Goal: Complete application form: Complete application form

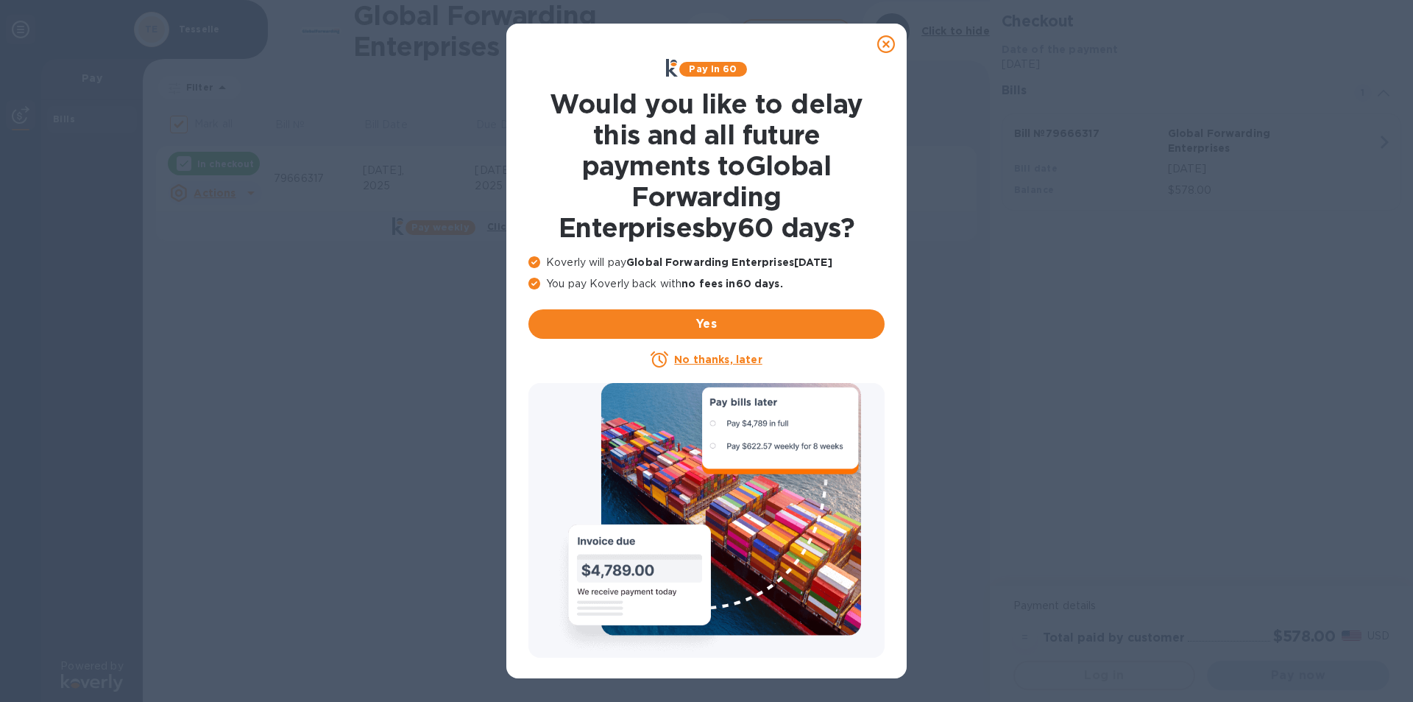
click at [889, 43] on icon at bounding box center [887, 44] width 18 height 18
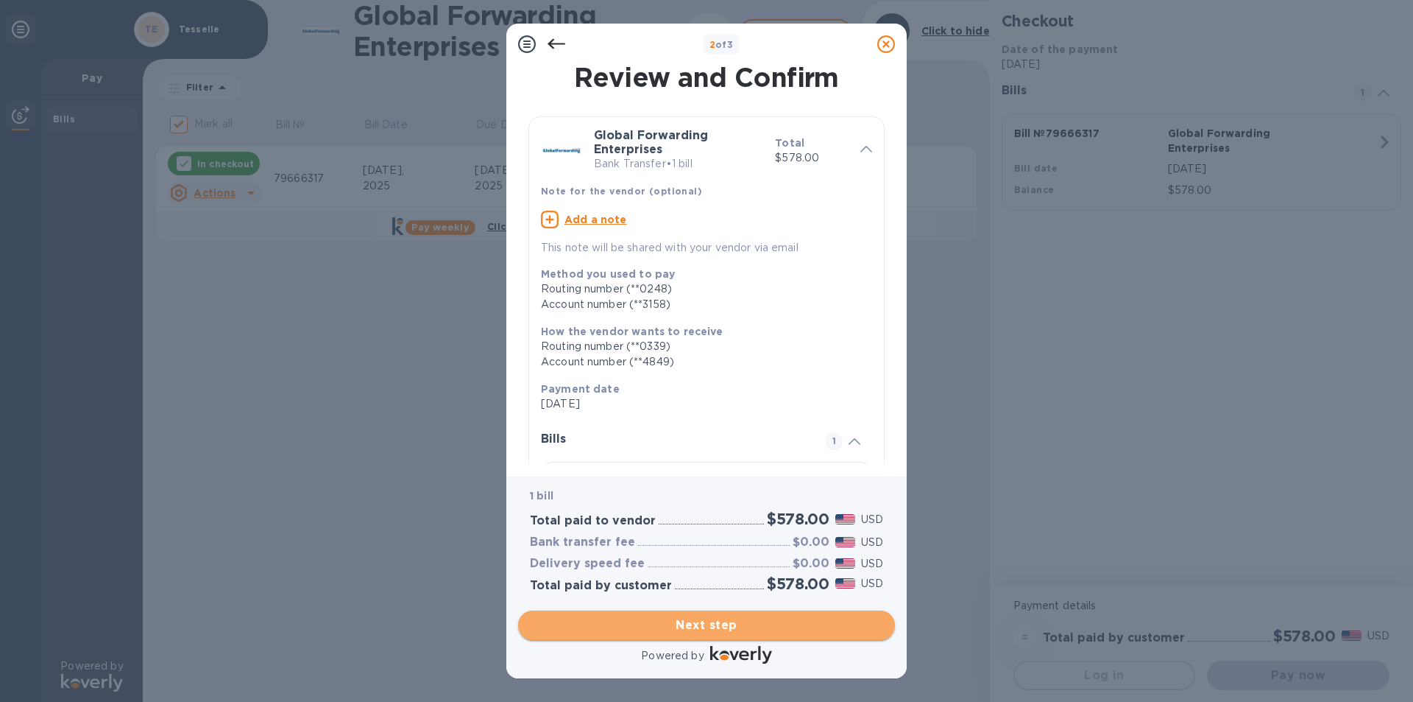
click at [707, 624] on span "Next step" at bounding box center [706, 625] width 353 height 18
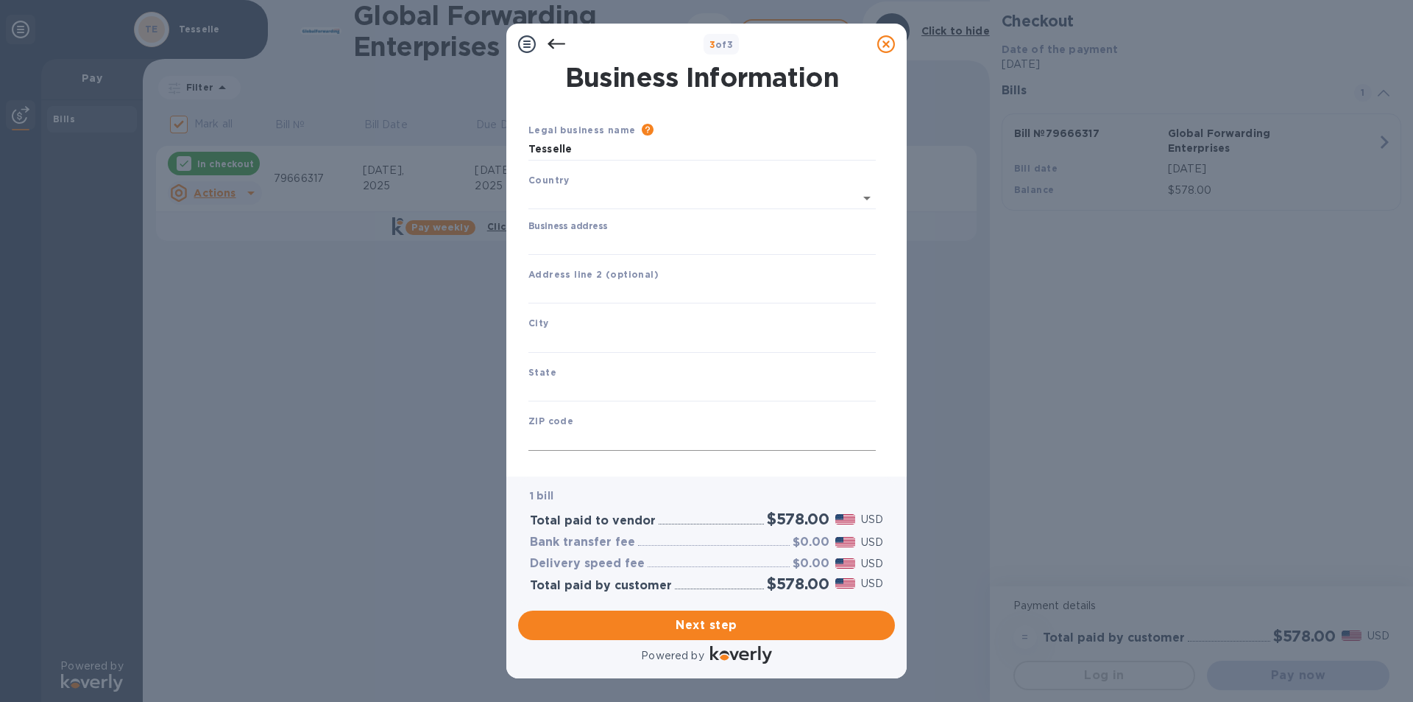
type input "[GEOGRAPHIC_DATA]"
click at [553, 291] on input "text" at bounding box center [702, 290] width 347 height 22
paste input "[STREET_ADDRESS][PERSON_NAME]"
type input "[STREET_ADDRESS][PERSON_NAME]"
click at [563, 342] on input "text" at bounding box center [702, 339] width 347 height 22
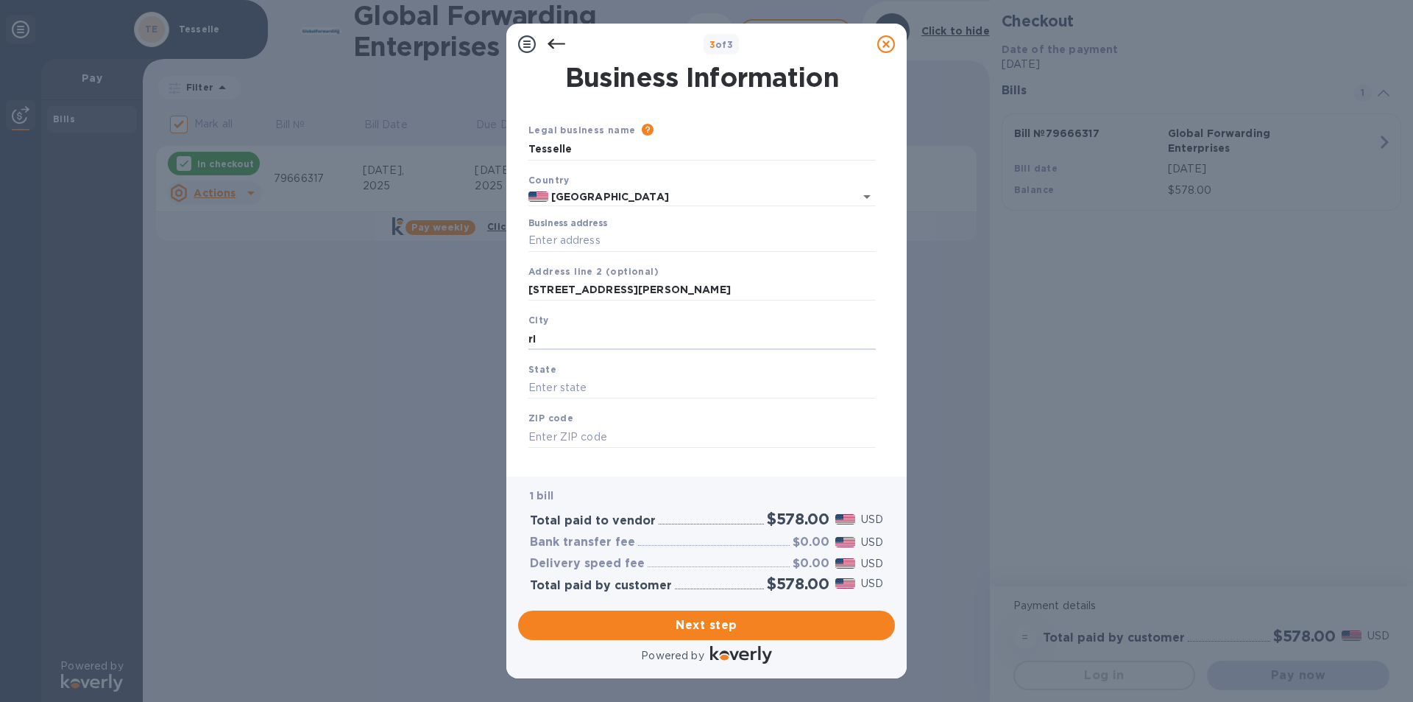
type input "r"
type input "[GEOGRAPHIC_DATA]"
type input "c"
type input "CA"
type input "92506"
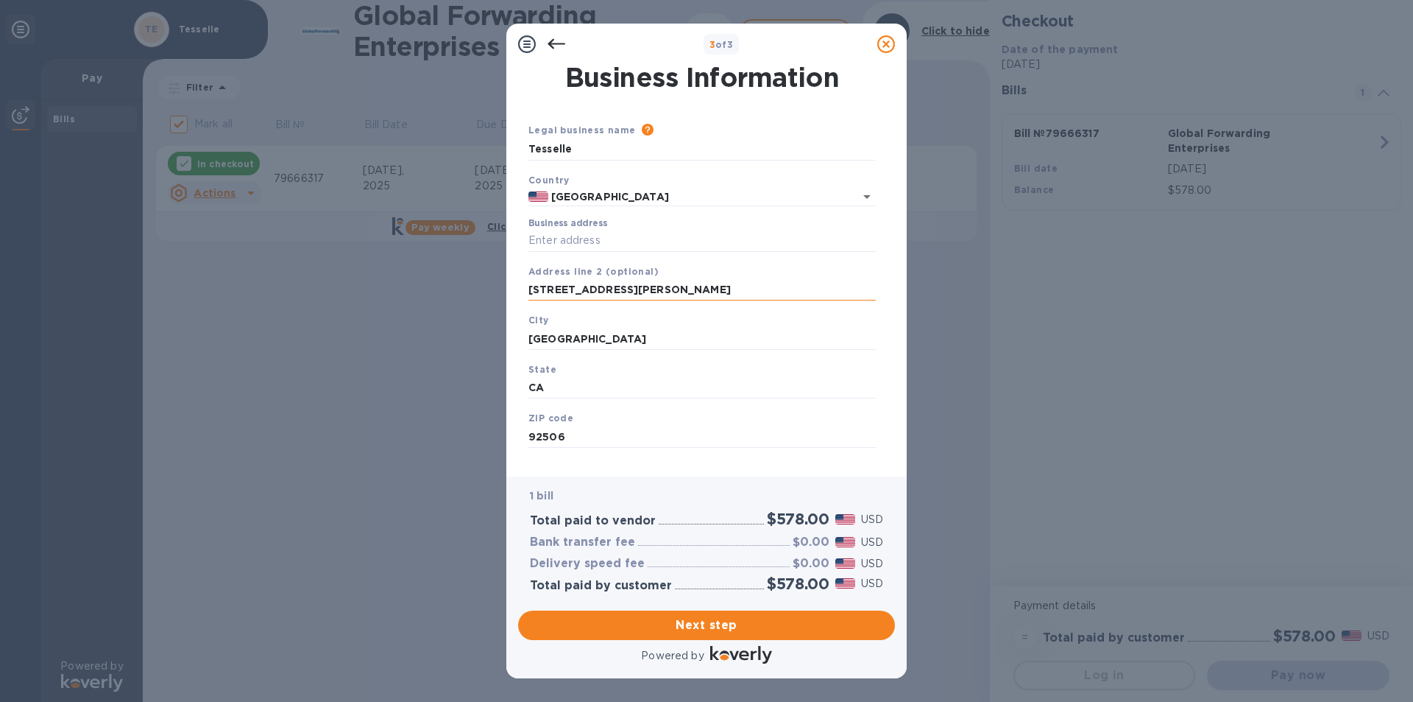
click at [763, 299] on input "[STREET_ADDRESS][PERSON_NAME]" at bounding box center [702, 290] width 347 height 22
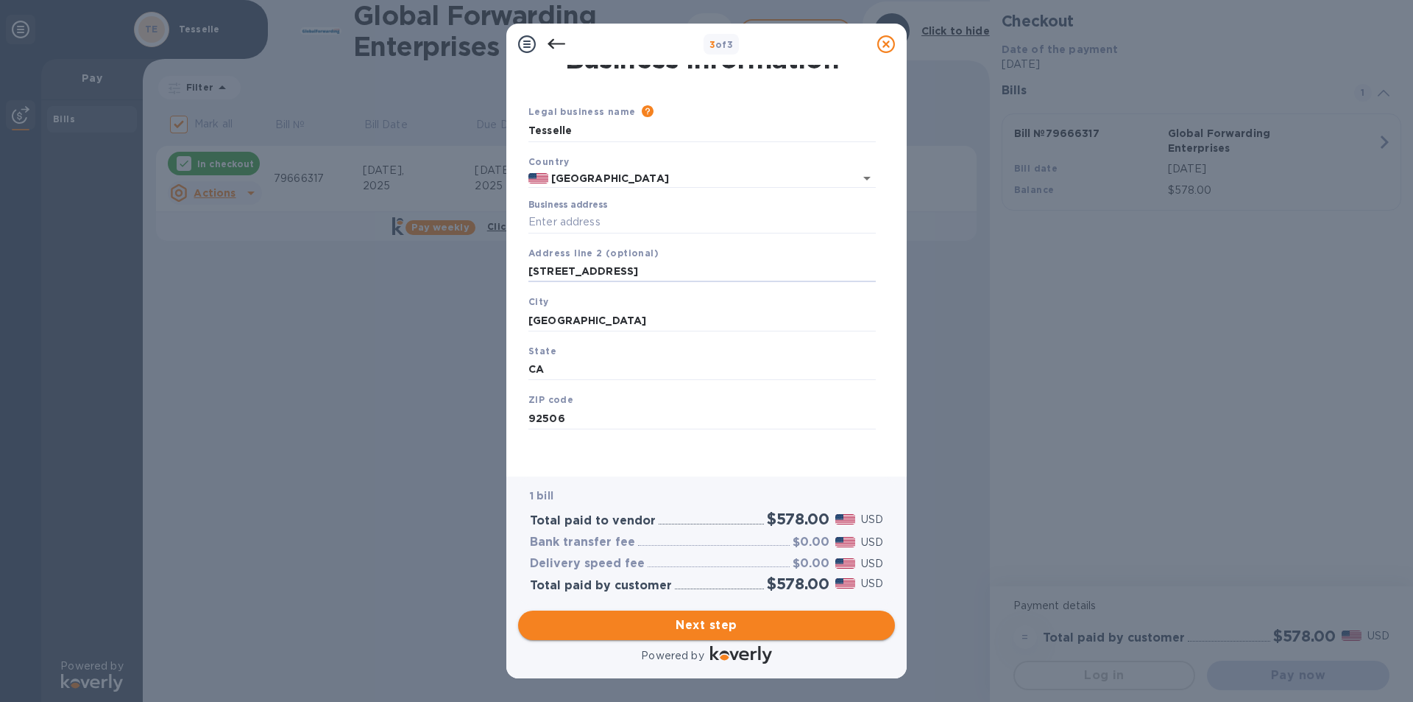
type input "[STREET_ADDRESS]"
click at [754, 621] on span "Next step" at bounding box center [706, 625] width 353 height 18
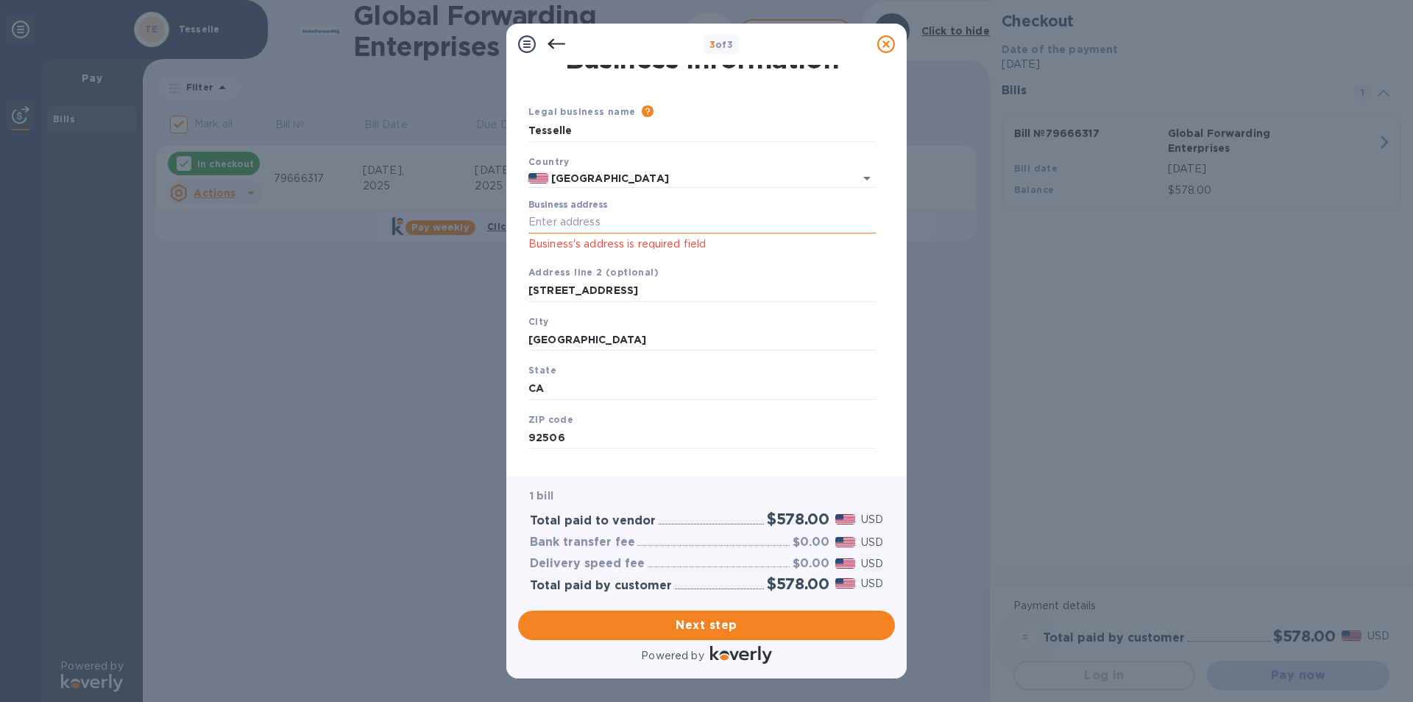
click at [530, 222] on input "Business address" at bounding box center [702, 222] width 347 height 22
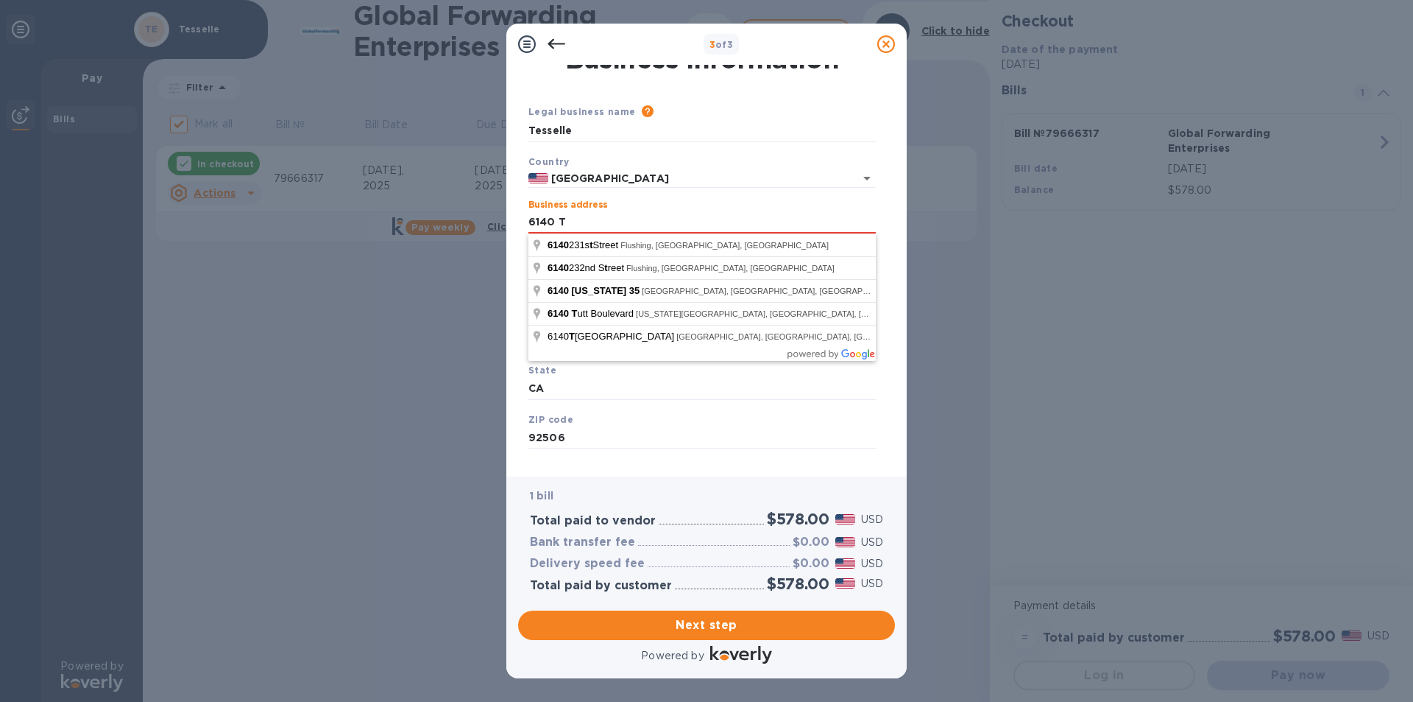
drag, startPoint x: 571, startPoint y: 222, endPoint x: 526, endPoint y: 224, distance: 45.7
click at [526, 224] on div "Business address 6140 T Business's address is required field" at bounding box center [702, 226] width 359 height 65
paste input "text"
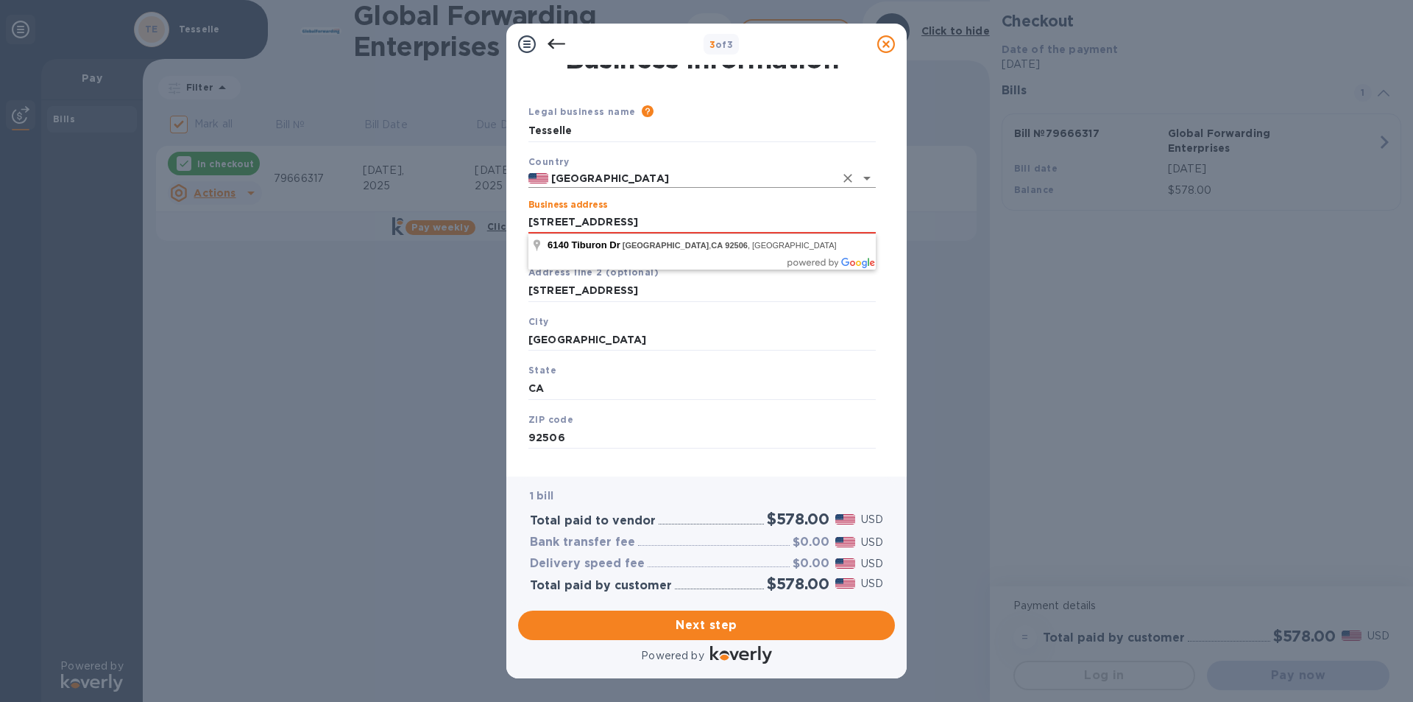
type input "[STREET_ADDRESS]"
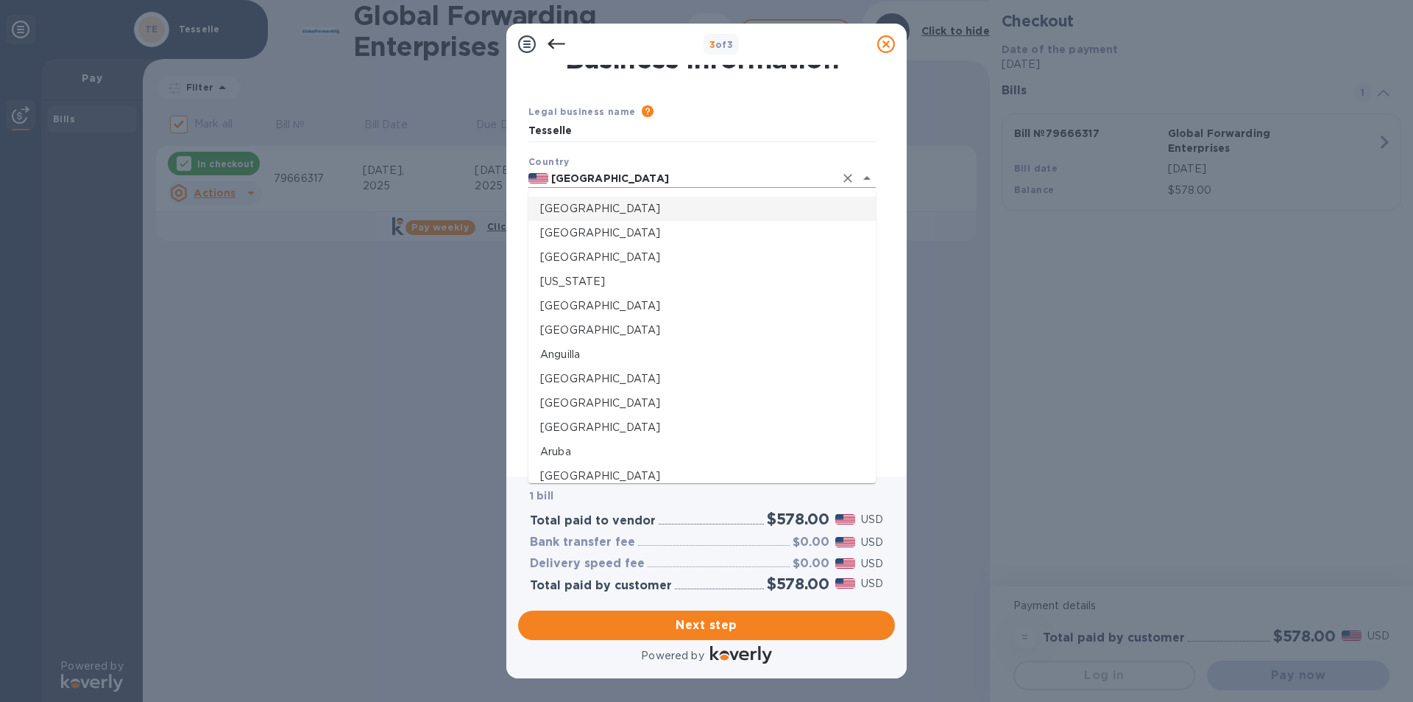
click at [702, 170] on input "[GEOGRAPHIC_DATA]" at bounding box center [691, 178] width 286 height 18
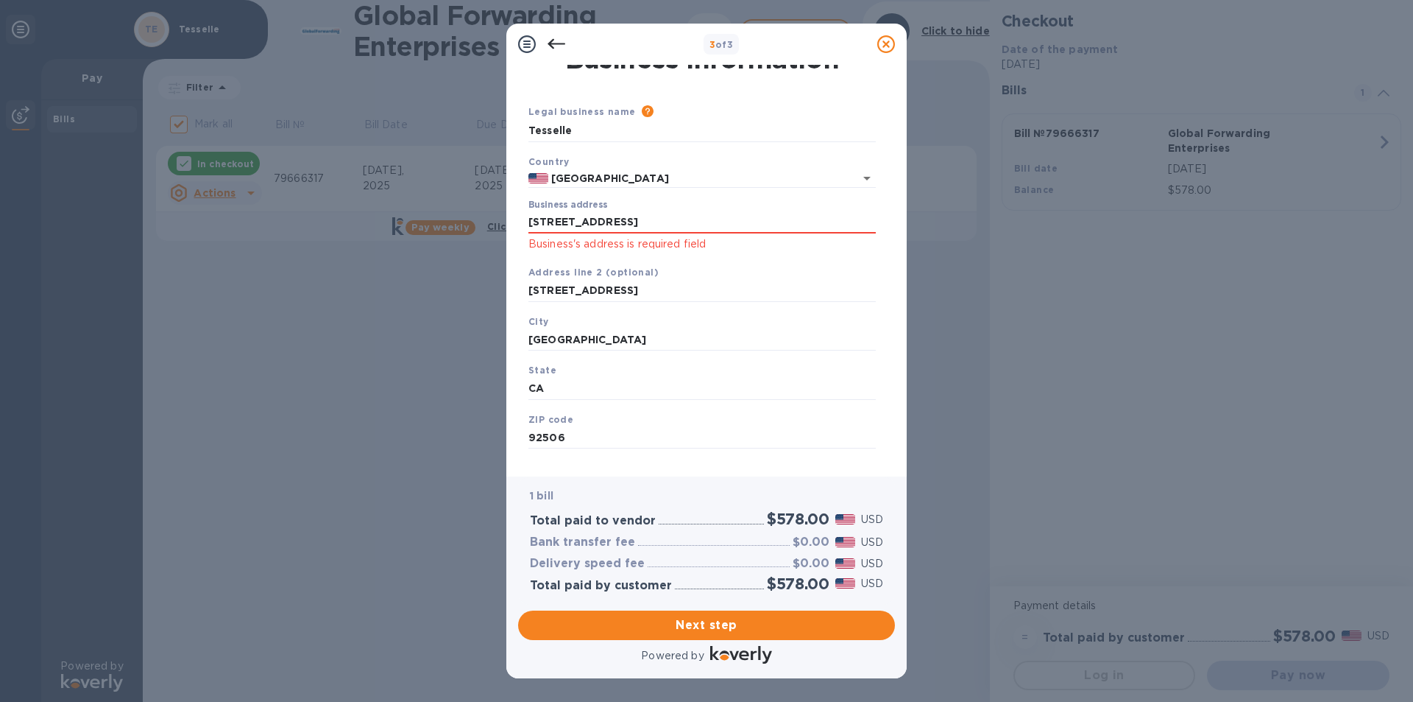
click at [752, 110] on div "Please provide the legal name that appears on your SS-4 form issued by the IRS …" at bounding box center [756, 112] width 240 height 16
drag, startPoint x: 633, startPoint y: 292, endPoint x: 478, endPoint y: 295, distance: 155.4
click at [478, 295] on div "3 of 3 Business Information Legal business name Please provide the legal name t…" at bounding box center [706, 351] width 1413 height 702
click at [632, 335] on input "[GEOGRAPHIC_DATA]" at bounding box center [702, 339] width 347 height 22
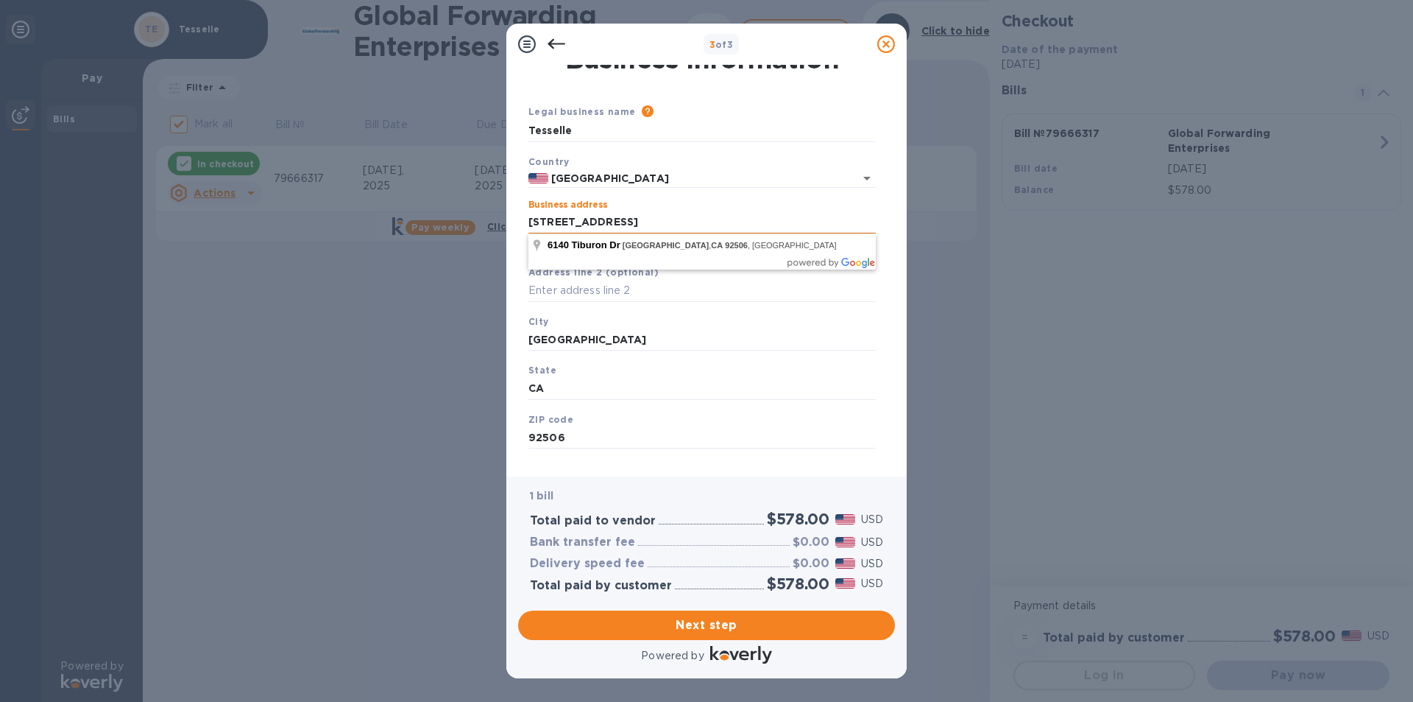
click at [675, 220] on input "[STREET_ADDRESS]" at bounding box center [702, 222] width 347 height 22
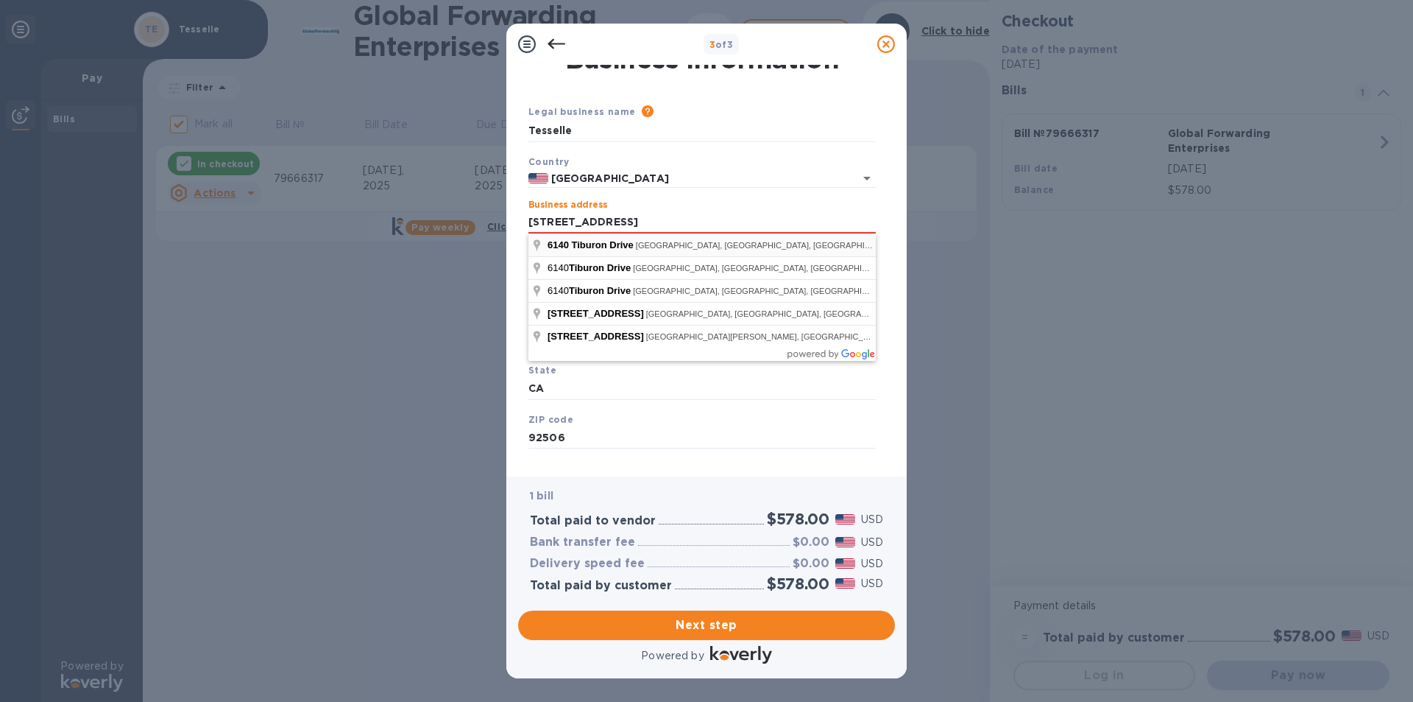
type input "[STREET_ADDRESS]"
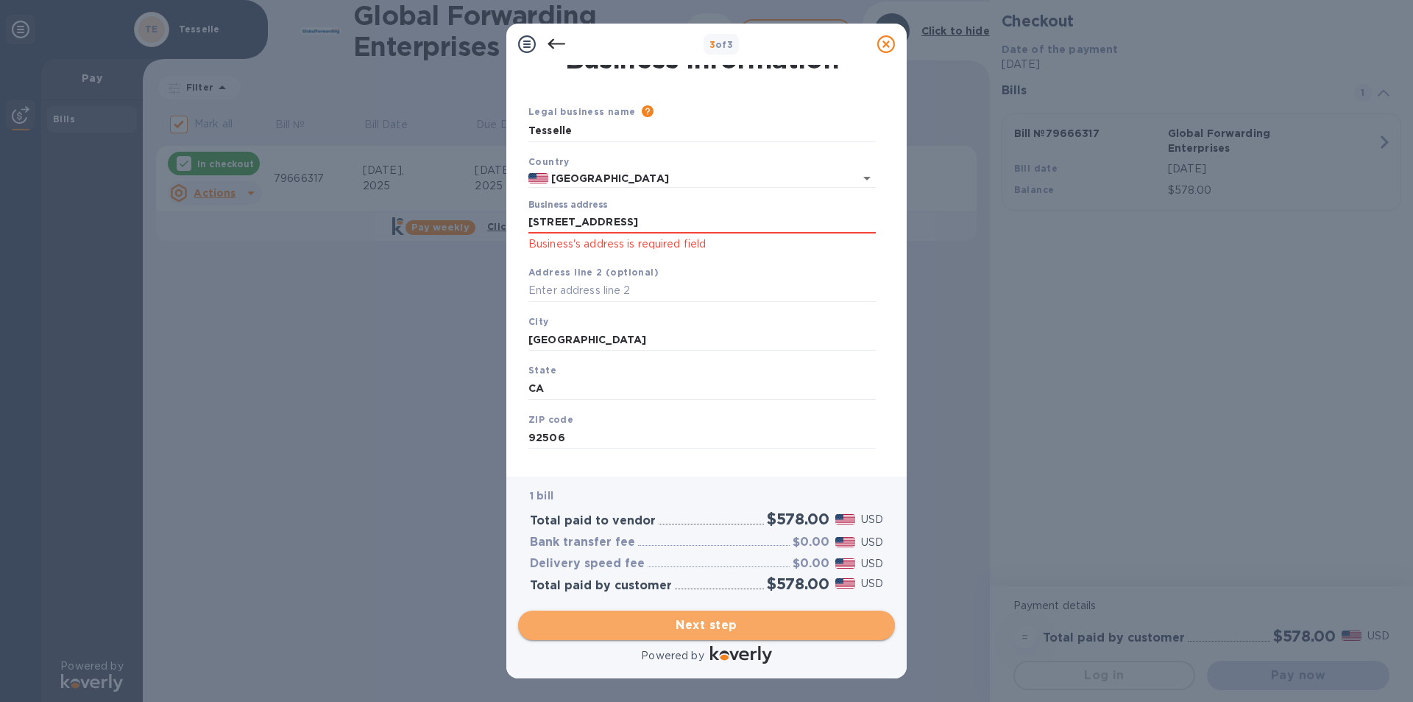
click at [730, 625] on span "Next step" at bounding box center [706, 625] width 353 height 18
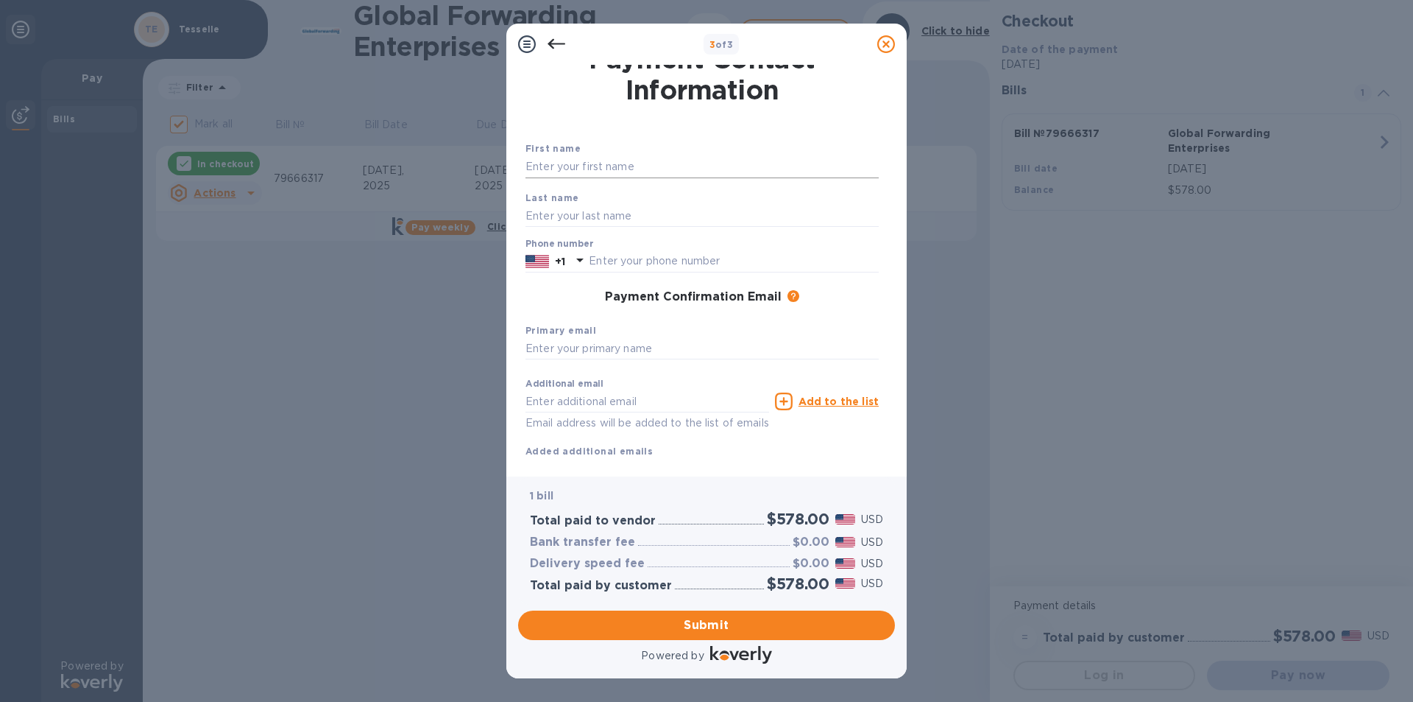
click at [570, 173] on input "text" at bounding box center [702, 167] width 353 height 22
type input "[PERSON_NAME]"
paste input "9517813000"
type input "9517813000"
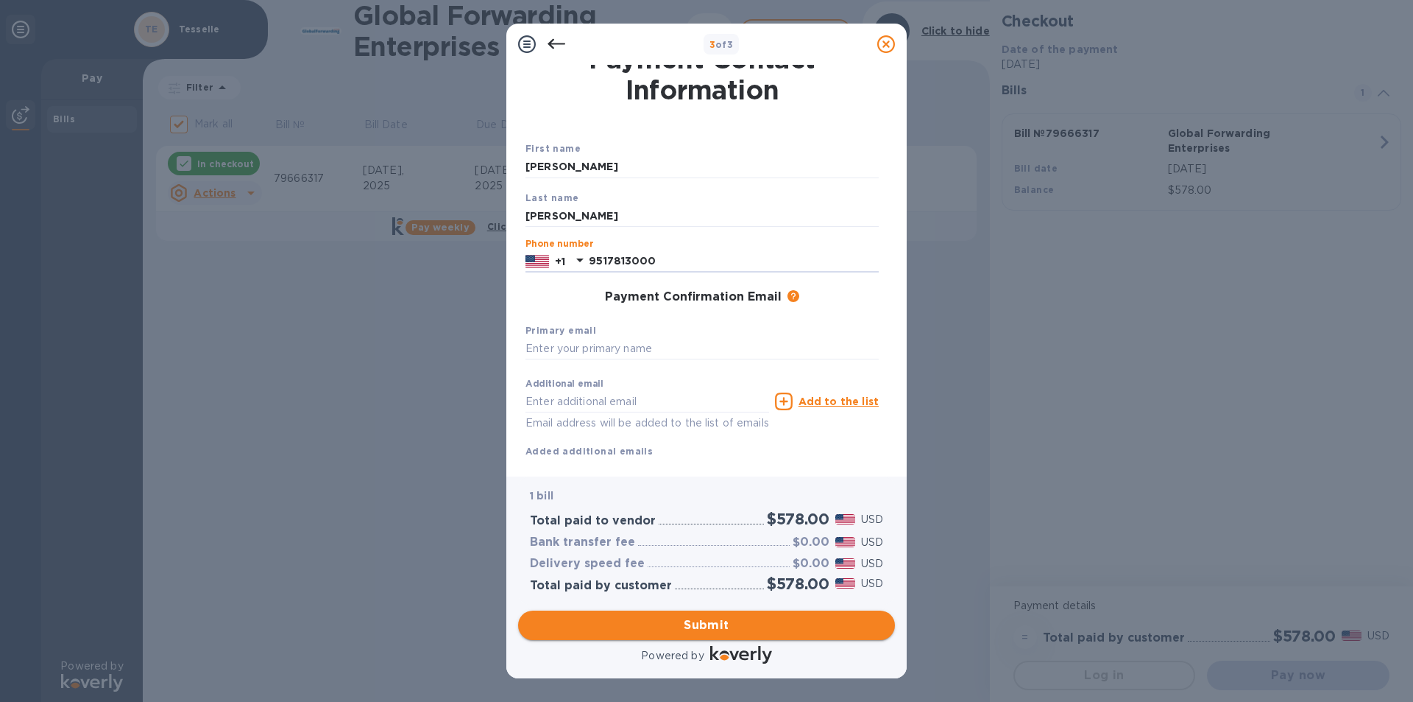
click at [692, 629] on span "Submit" at bounding box center [706, 625] width 353 height 18
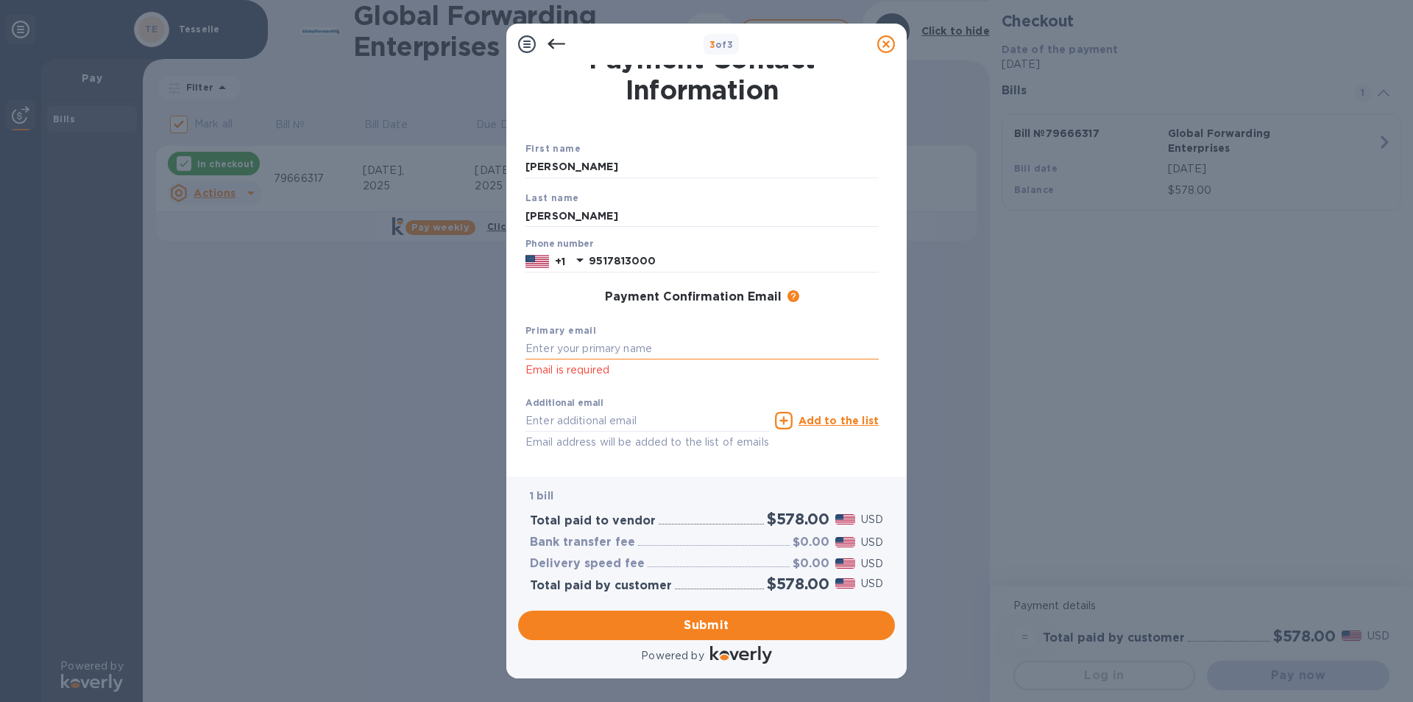
click at [540, 342] on input "text" at bounding box center [702, 349] width 353 height 22
type input "[EMAIL_ADDRESS][DOMAIN_NAME]"
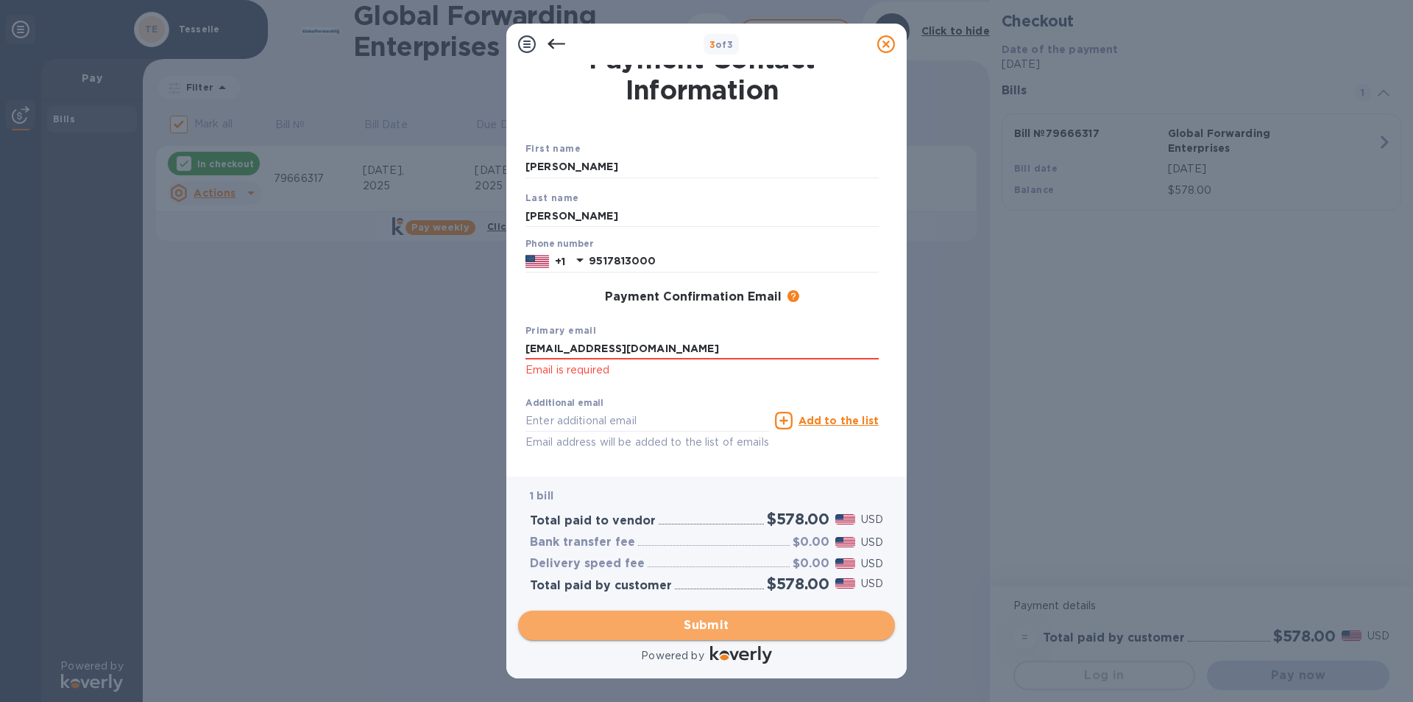
click at [724, 635] on button "Submit" at bounding box center [706, 624] width 377 height 29
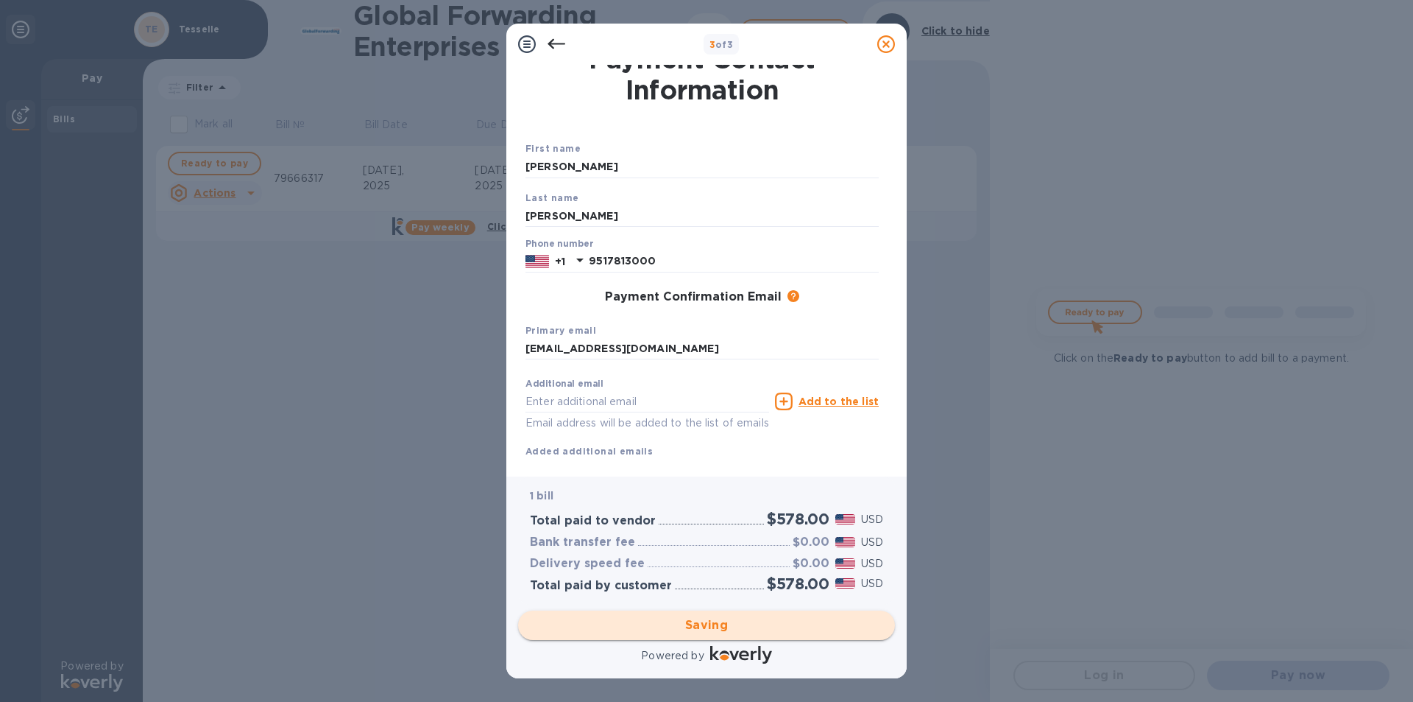
checkbox input "false"
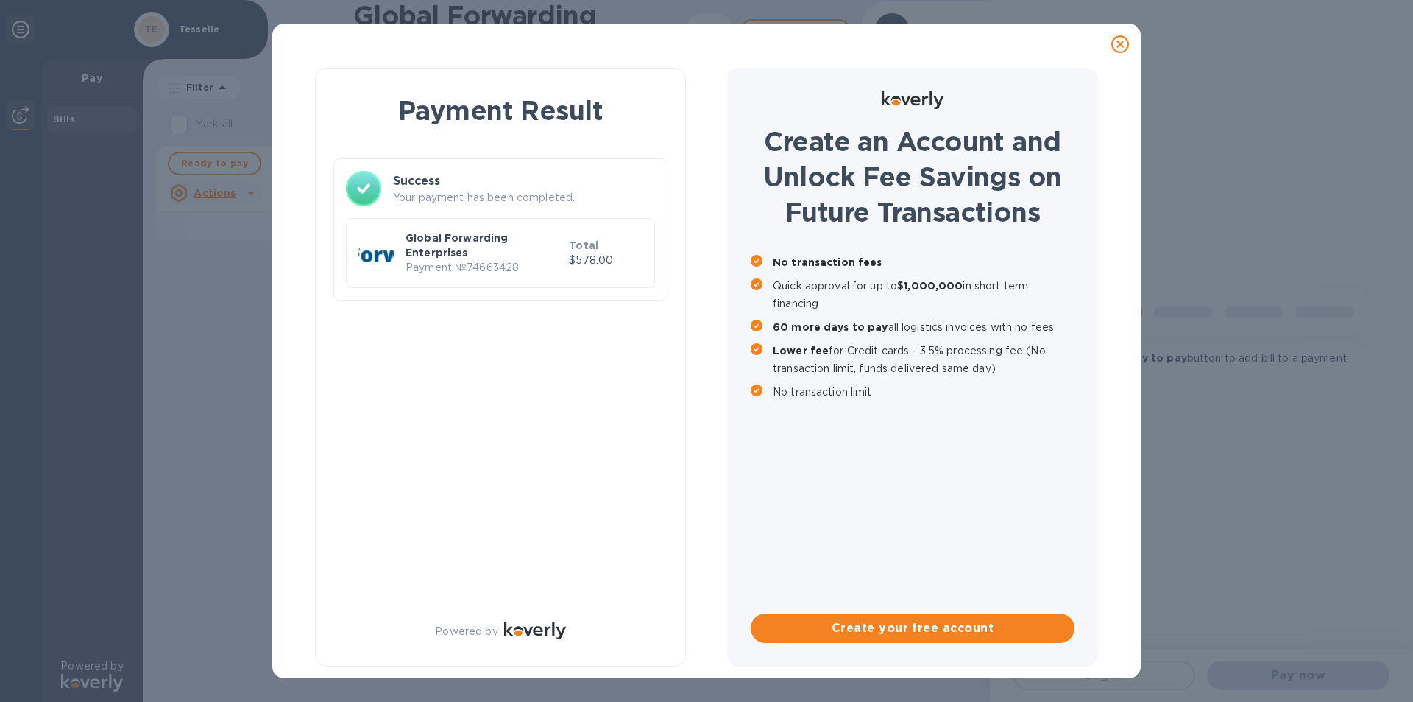
scroll to position [0, 0]
